Goal: Task Accomplishment & Management: Manage account settings

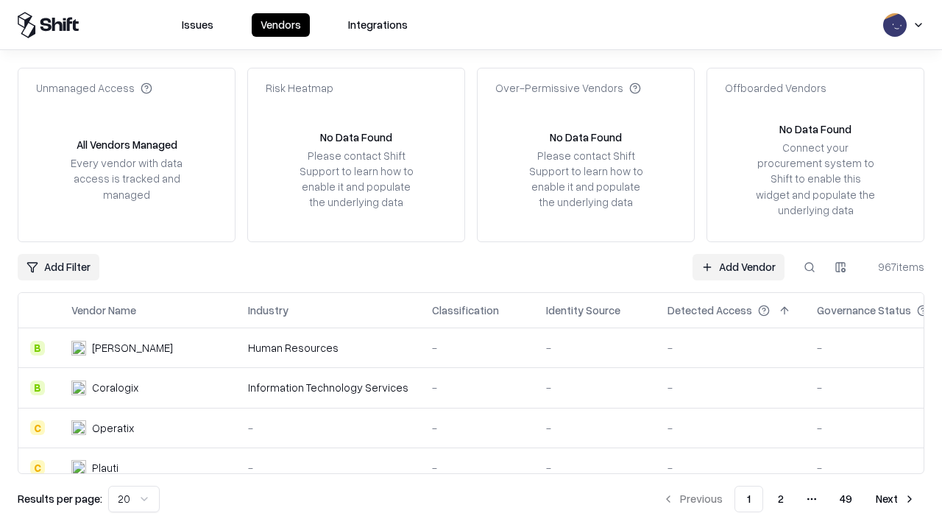
click at [738, 266] on link "Add Vendor" at bounding box center [738, 267] width 92 height 26
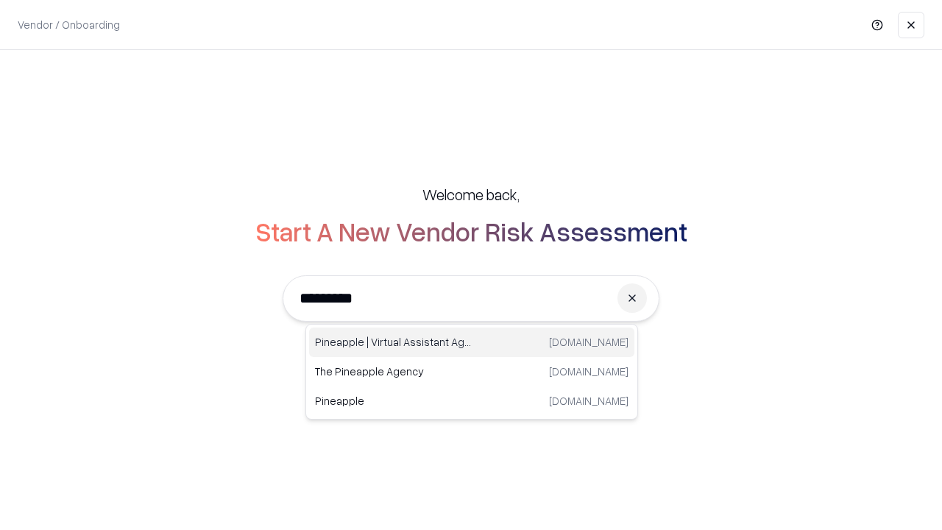
click at [472, 342] on div "Pineapple | Virtual Assistant Agency [DOMAIN_NAME]" at bounding box center [471, 341] width 325 height 29
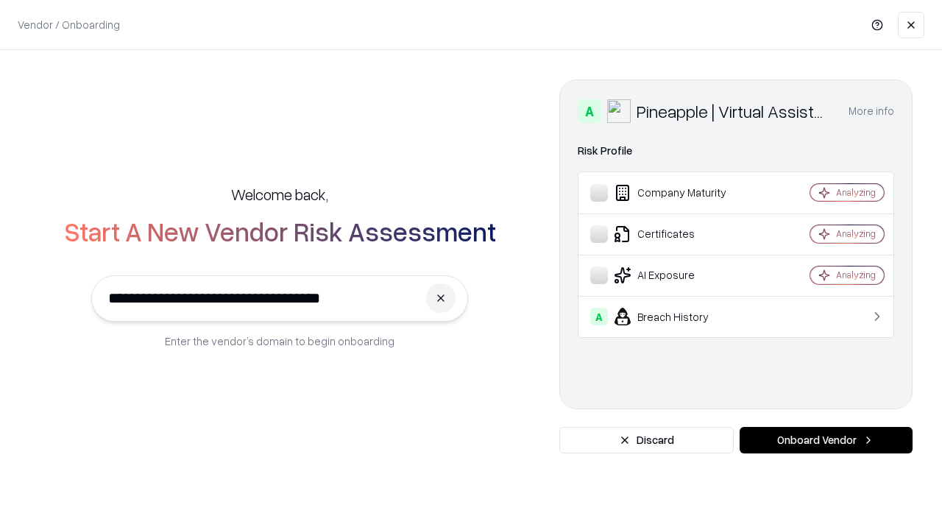
type input "**********"
click at [826, 440] on button "Onboard Vendor" at bounding box center [825, 440] width 173 height 26
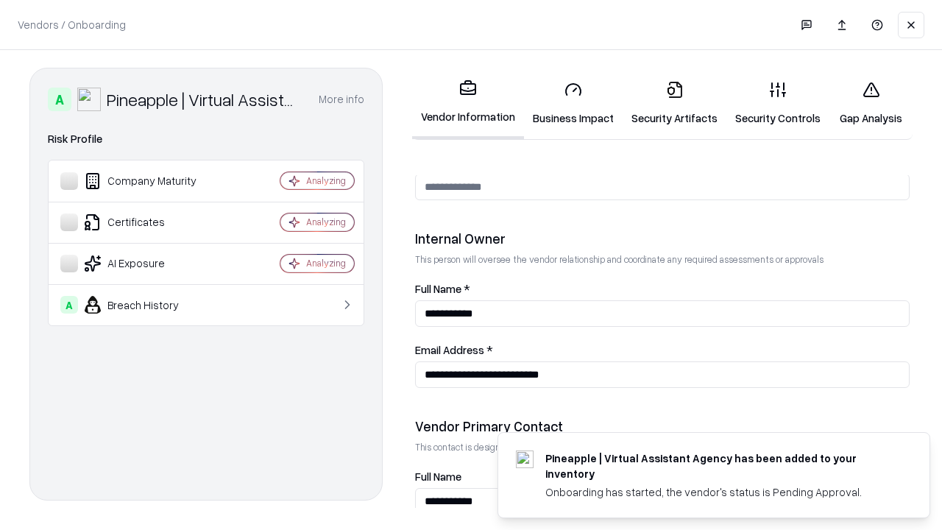
scroll to position [762, 0]
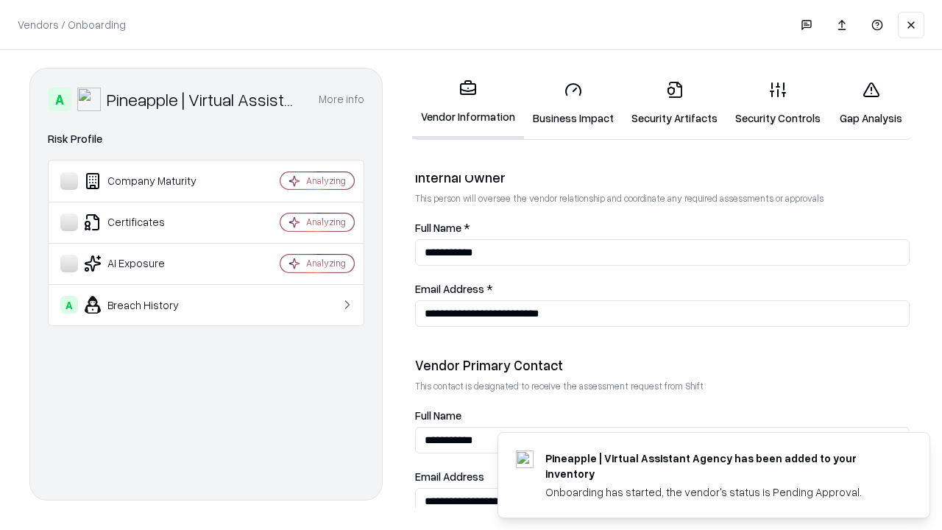
click at [573, 103] on link "Business Impact" at bounding box center [573, 103] width 99 height 68
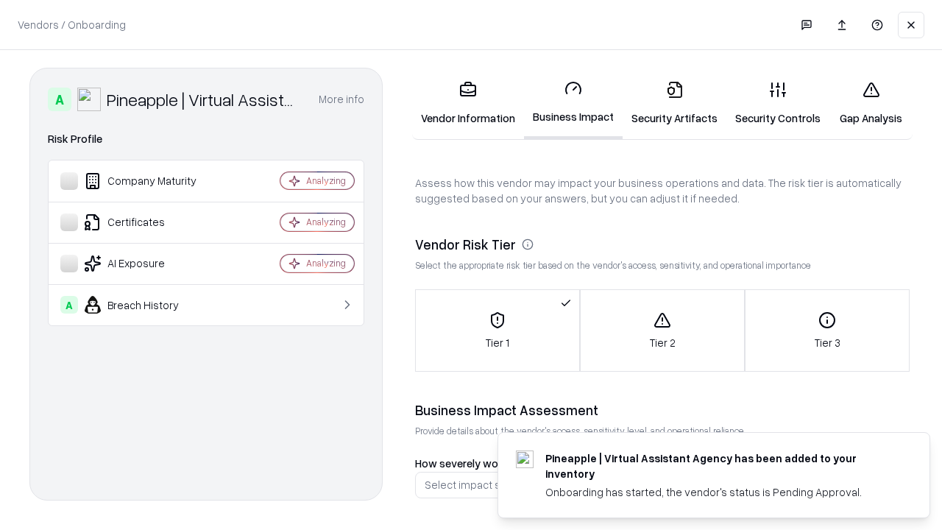
click at [674, 103] on link "Security Artifacts" at bounding box center [674, 103] width 104 height 68
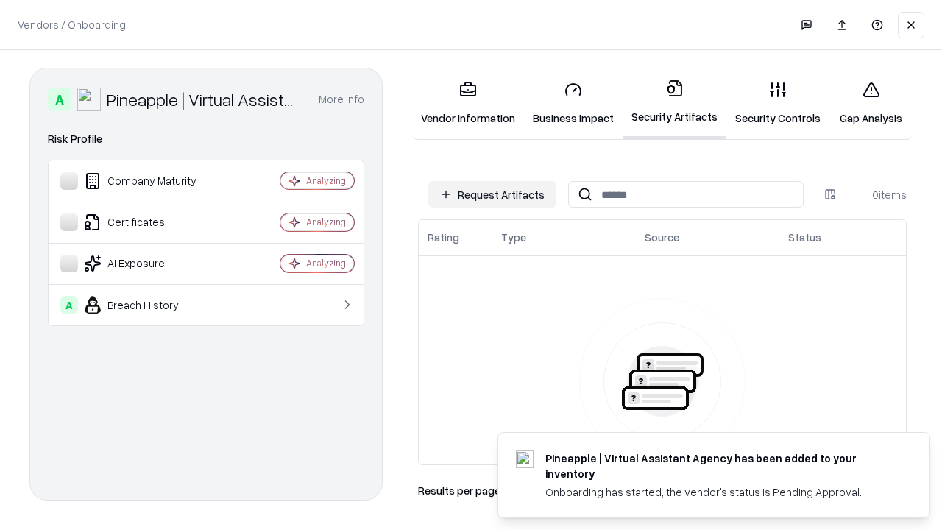
click at [492, 194] on button "Request Artifacts" at bounding box center [492, 194] width 128 height 26
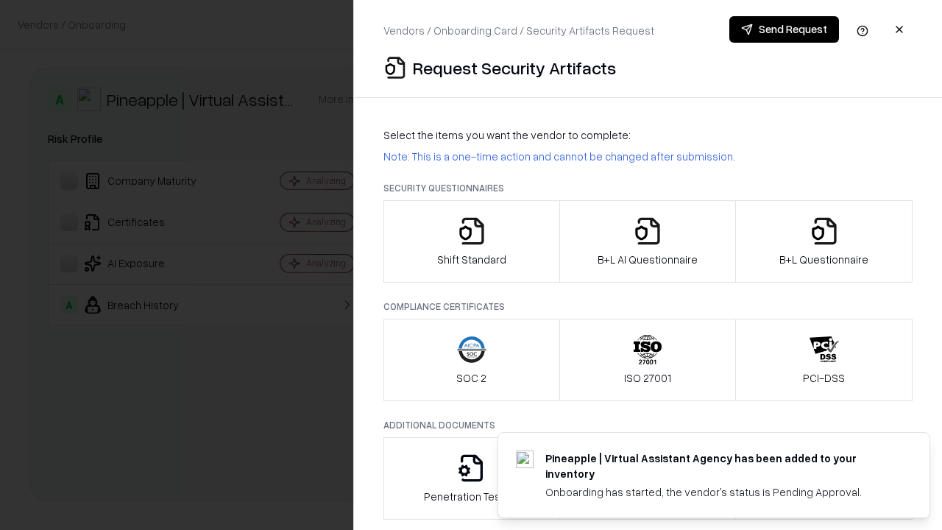
click at [471, 241] on icon "button" at bounding box center [471, 230] width 29 height 29
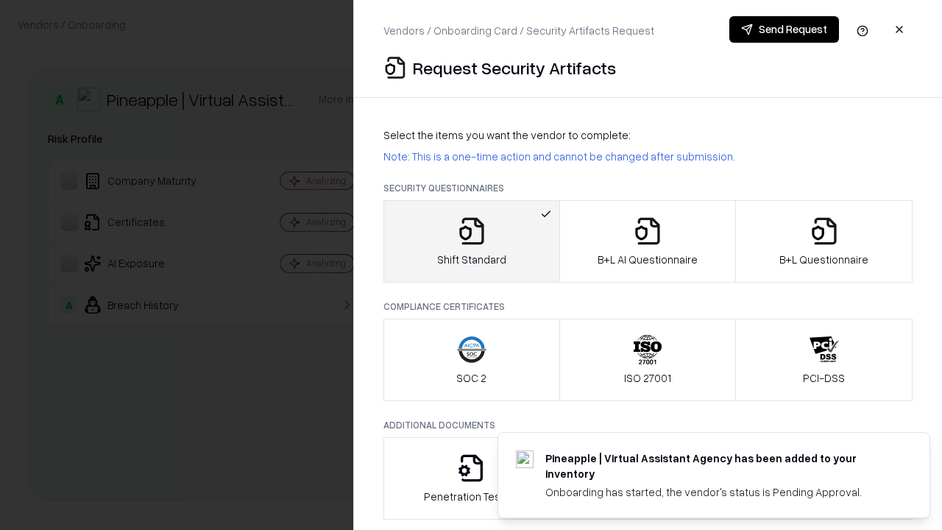
click at [784, 29] on button "Send Request" at bounding box center [784, 29] width 110 height 26
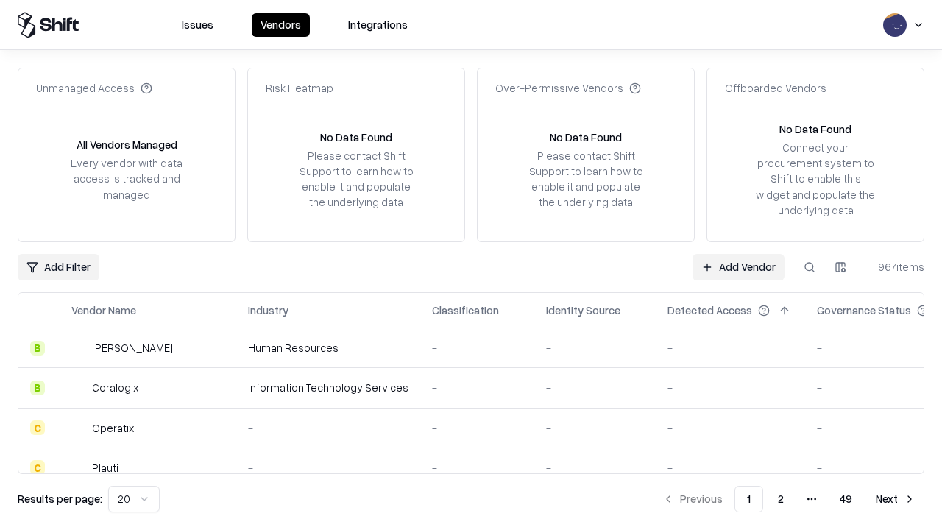
click at [809, 266] on button at bounding box center [809, 267] width 26 height 26
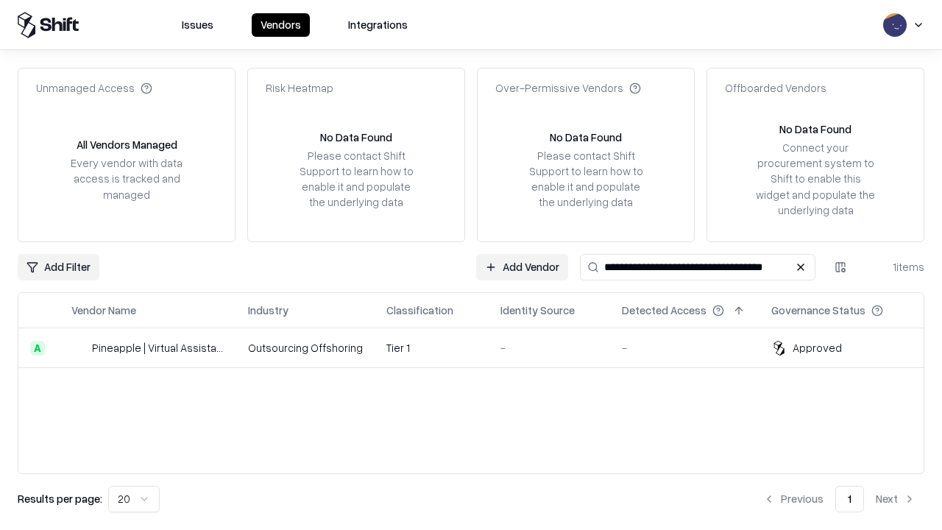
type input "**********"
click at [480, 347] on td "Tier 1" at bounding box center [431, 348] width 114 height 40
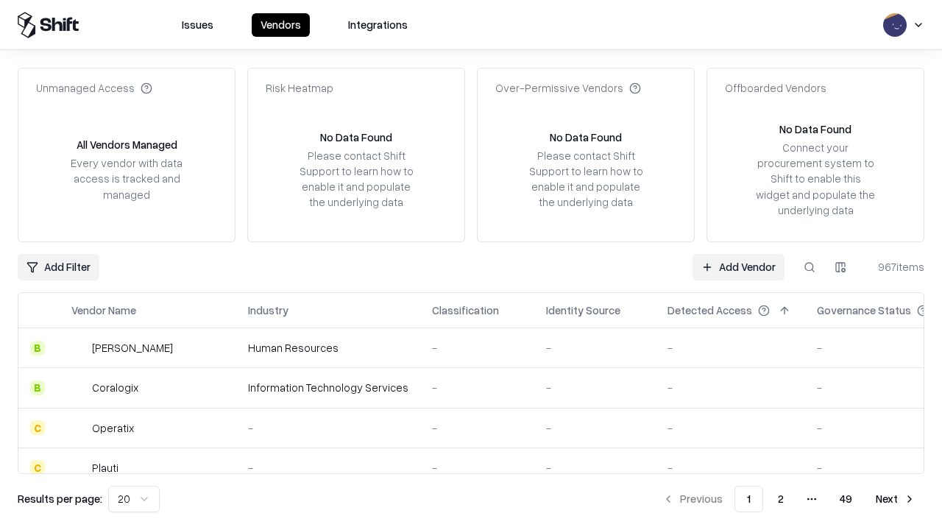
click at [738, 266] on link "Add Vendor" at bounding box center [738, 267] width 92 height 26
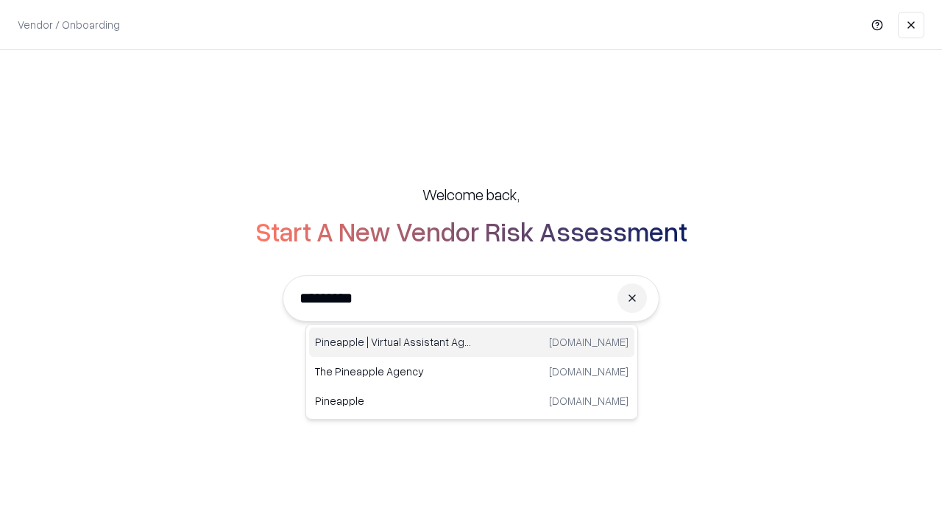
click at [472, 342] on div "Pineapple | Virtual Assistant Agency [DOMAIN_NAME]" at bounding box center [471, 341] width 325 height 29
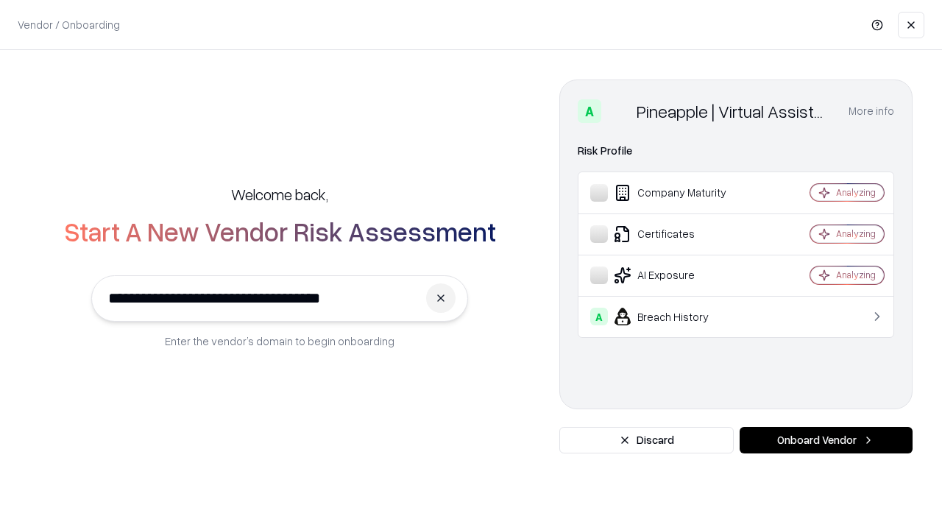
type input "**********"
click at [826, 440] on button "Onboard Vendor" at bounding box center [825, 440] width 173 height 26
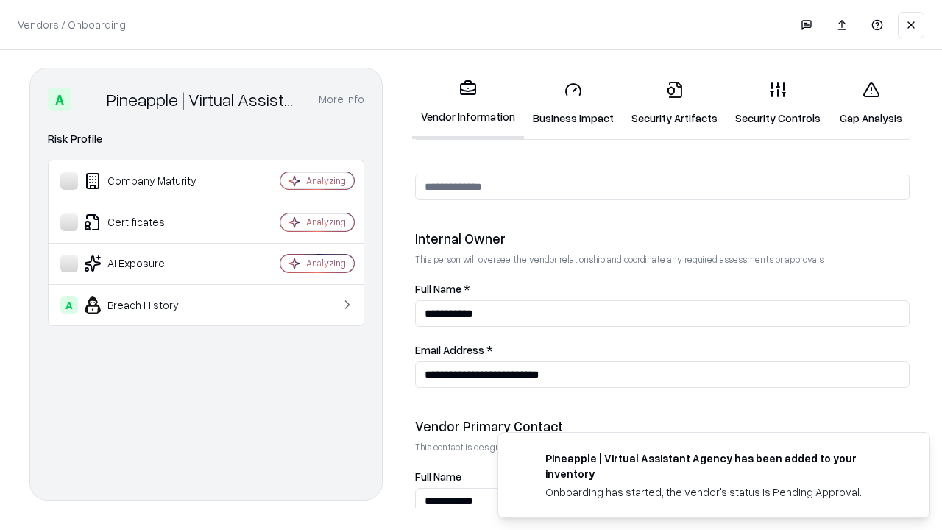
scroll to position [762, 0]
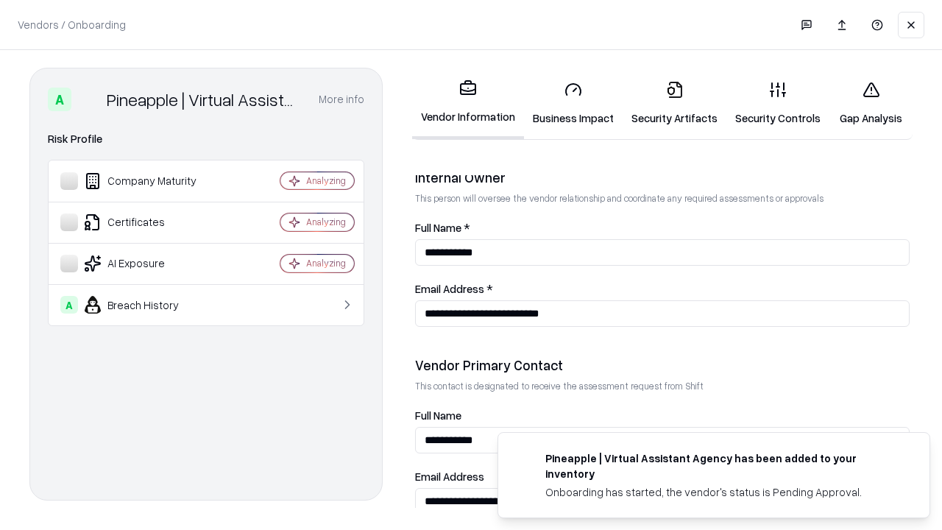
click at [870, 103] on link "Gap Analysis" at bounding box center [870, 103] width 83 height 68
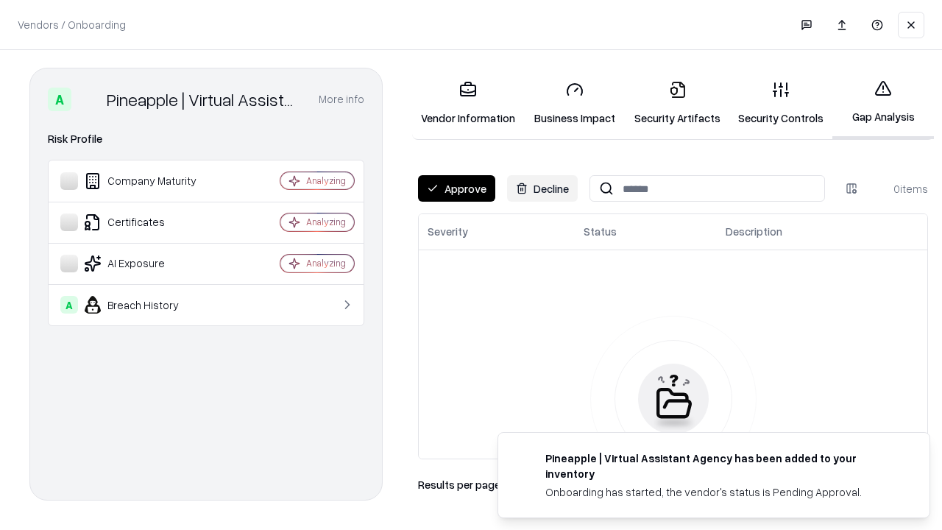
click at [456, 188] on button "Approve" at bounding box center [456, 188] width 77 height 26
